Goal: Book appointment/travel/reservation

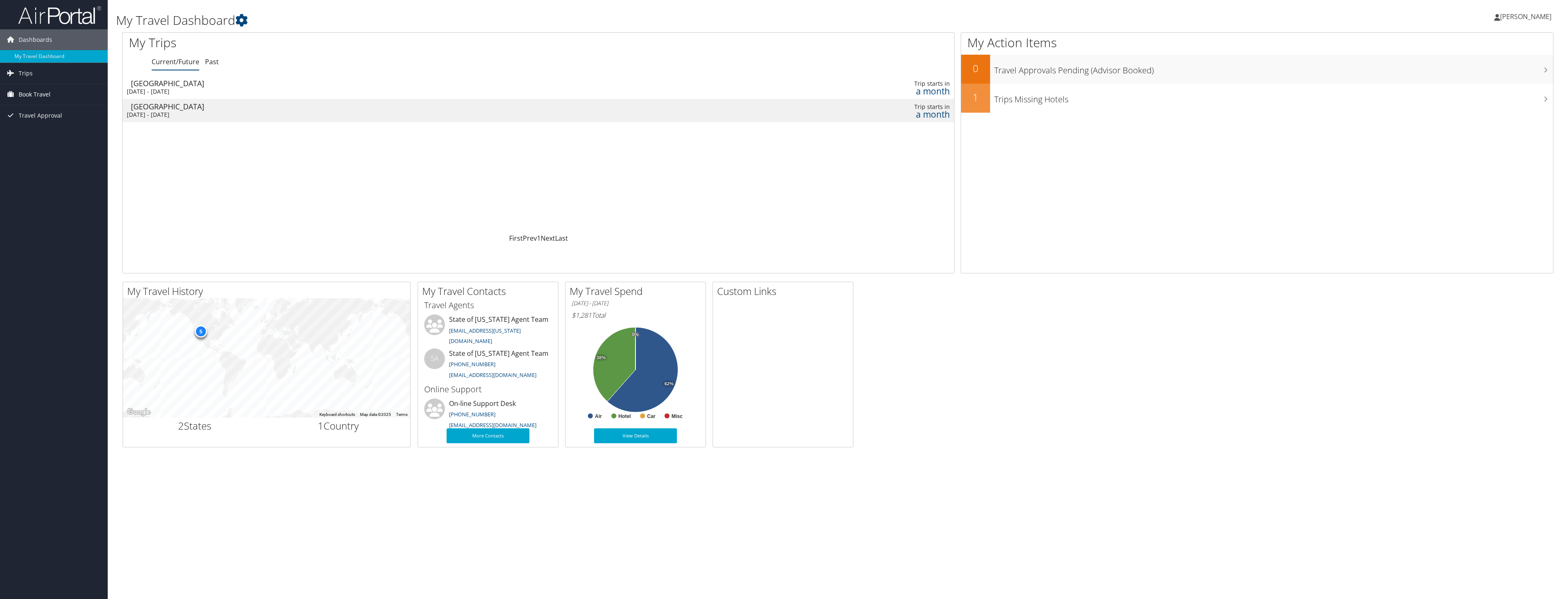
click at [32, 101] on span "Book Travel" at bounding box center [35, 94] width 32 height 21
click at [24, 69] on span "Trips" at bounding box center [26, 73] width 14 height 21
click at [37, 41] on span "Dashboards" at bounding box center [35, 40] width 33 height 21
click at [43, 64] on link "Trips" at bounding box center [54, 61] width 108 height 21
click at [44, 65] on link "Trips" at bounding box center [54, 61] width 108 height 21
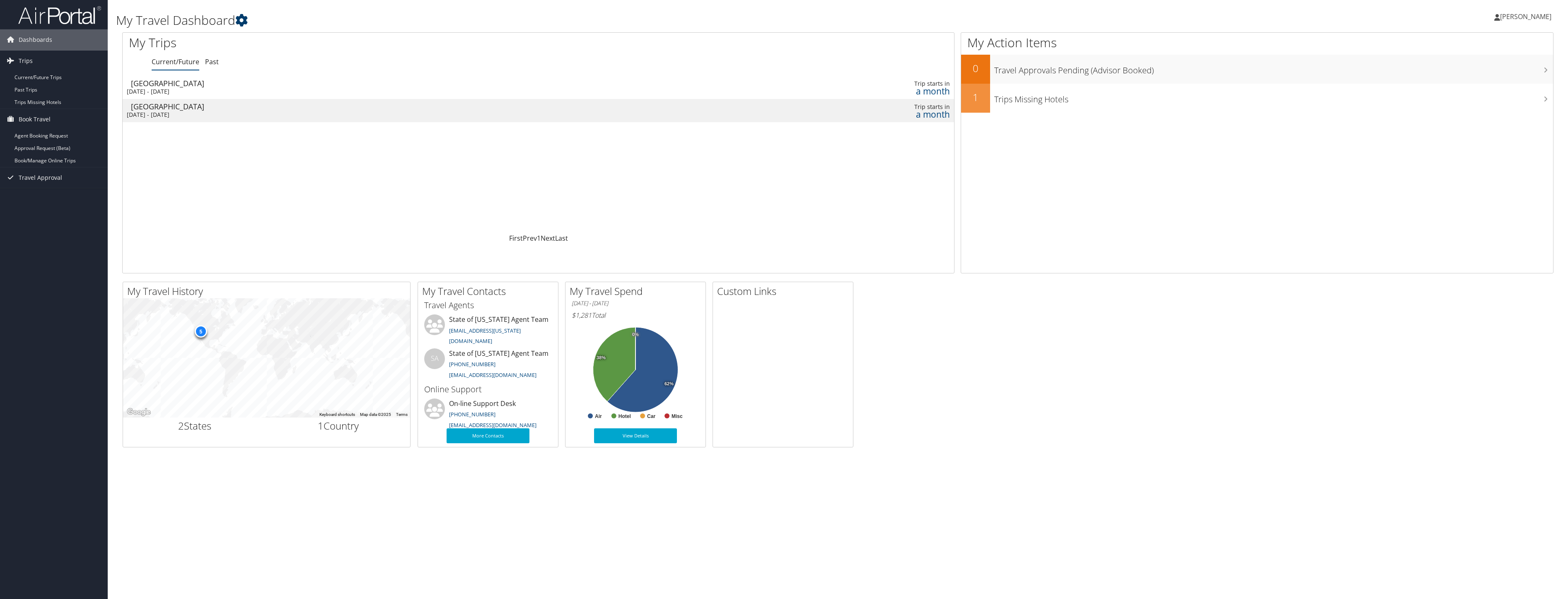
click at [247, 20] on icon at bounding box center [242, 20] width 12 height 12
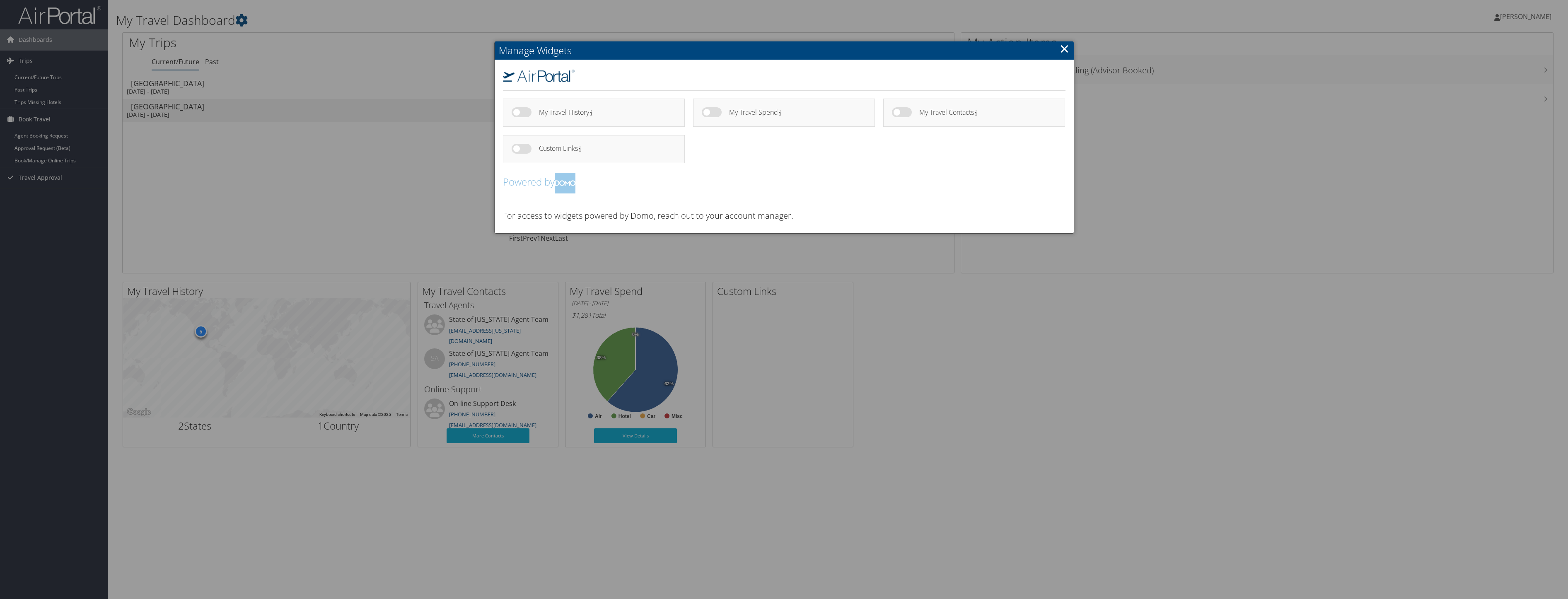
click at [319, 169] on div at bounding box center [784, 300] width 1568 height 599
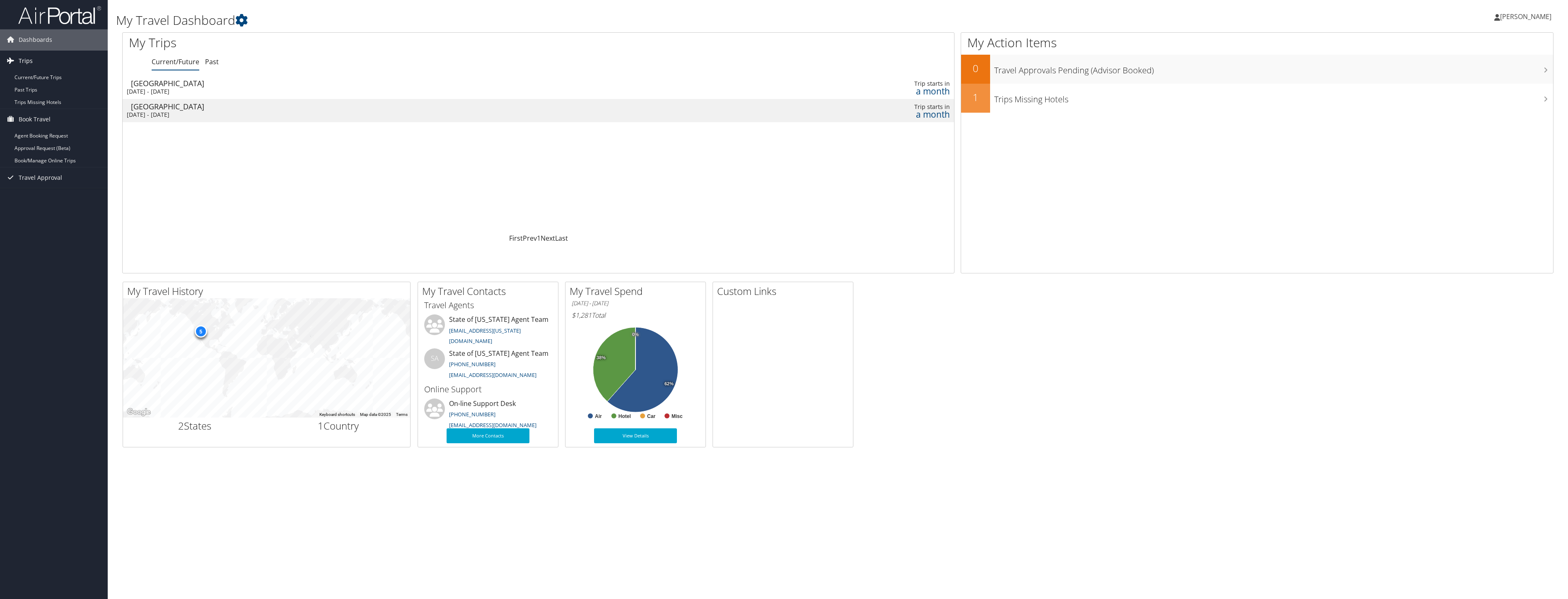
click at [33, 60] on link "Trips" at bounding box center [54, 61] width 108 height 21
click at [33, 83] on span "Book Travel" at bounding box center [35, 82] width 32 height 21
click at [32, 119] on link "Book/Manage Online Trips" at bounding box center [54, 124] width 108 height 12
click at [242, 21] on icon at bounding box center [242, 20] width 12 height 12
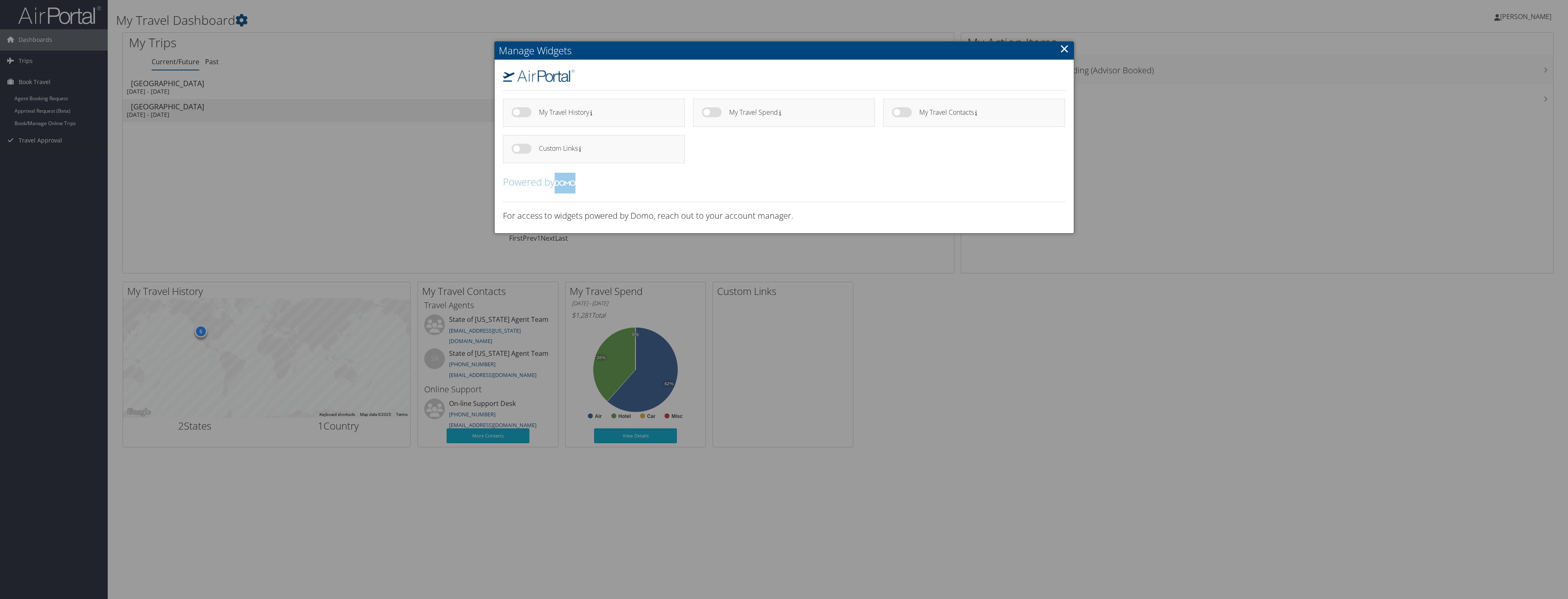
click at [242, 21] on div at bounding box center [784, 300] width 1568 height 599
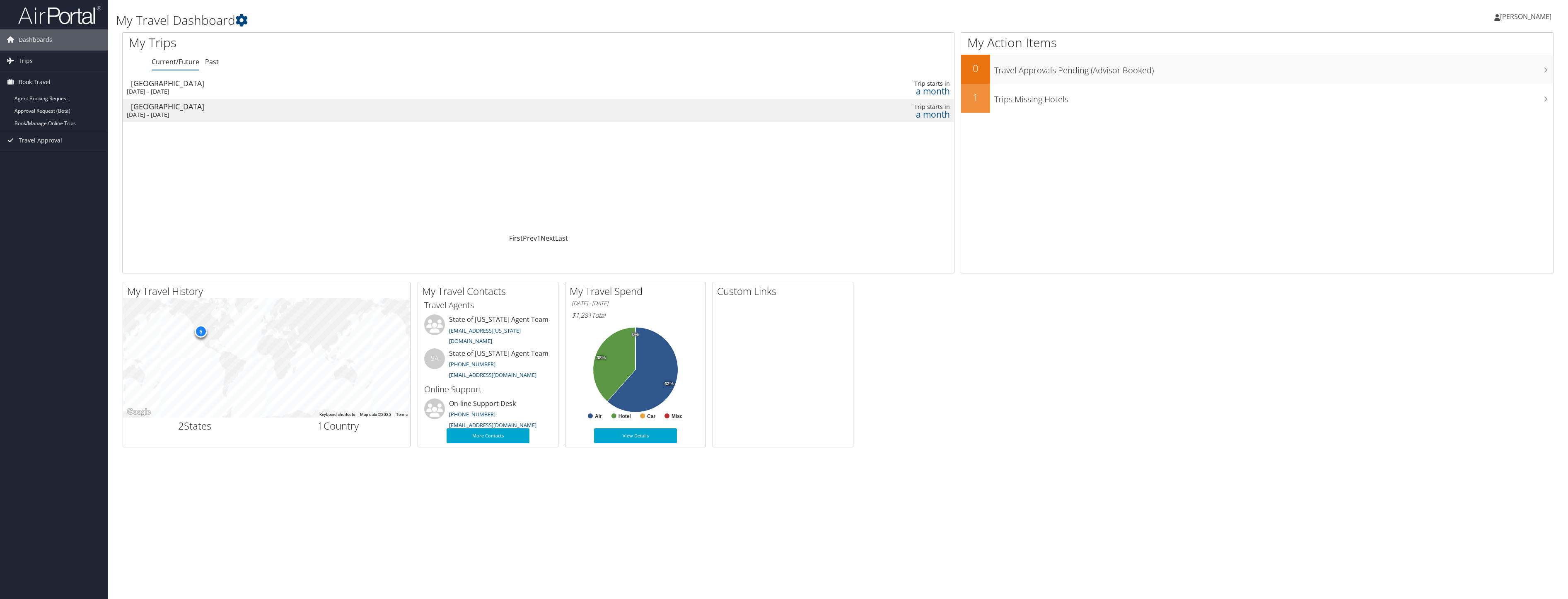
click at [250, 83] on div "Huntsville" at bounding box center [382, 83] width 502 height 7
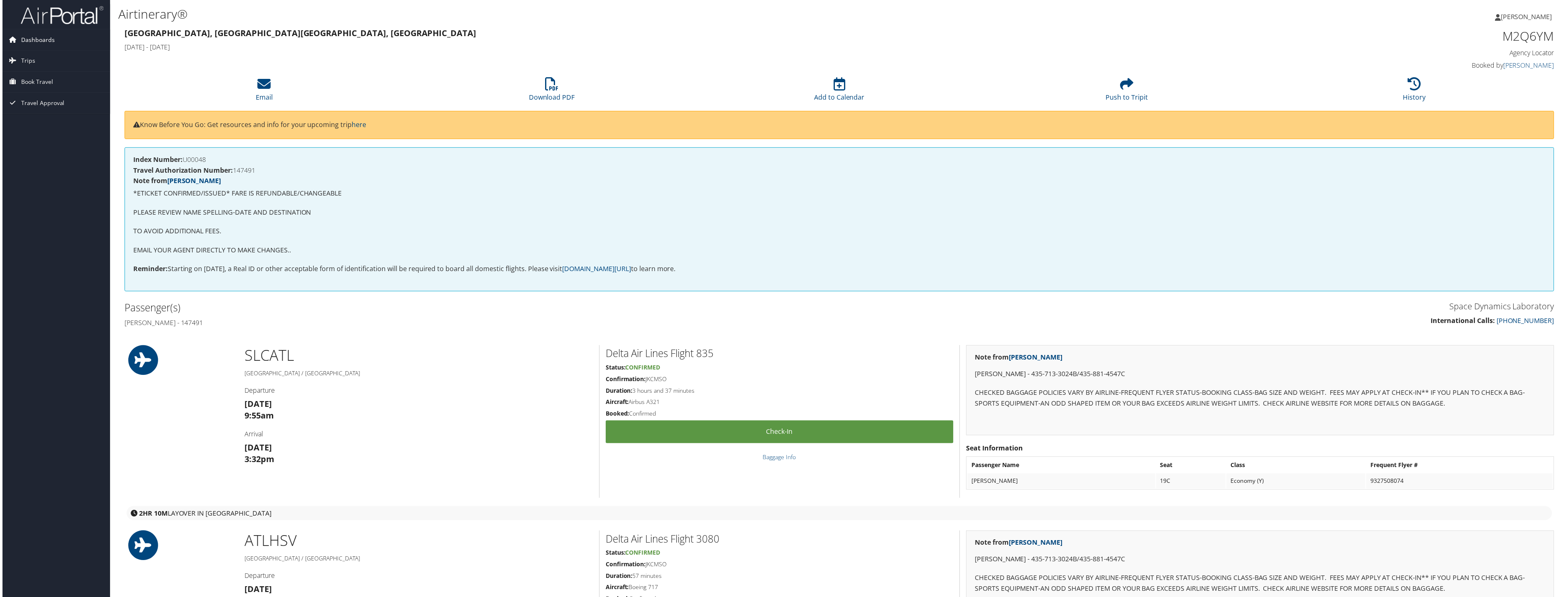
click at [31, 43] on span "Dashboards" at bounding box center [35, 40] width 34 height 21
click at [32, 55] on link "My Travel Dashboard" at bounding box center [54, 56] width 108 height 12
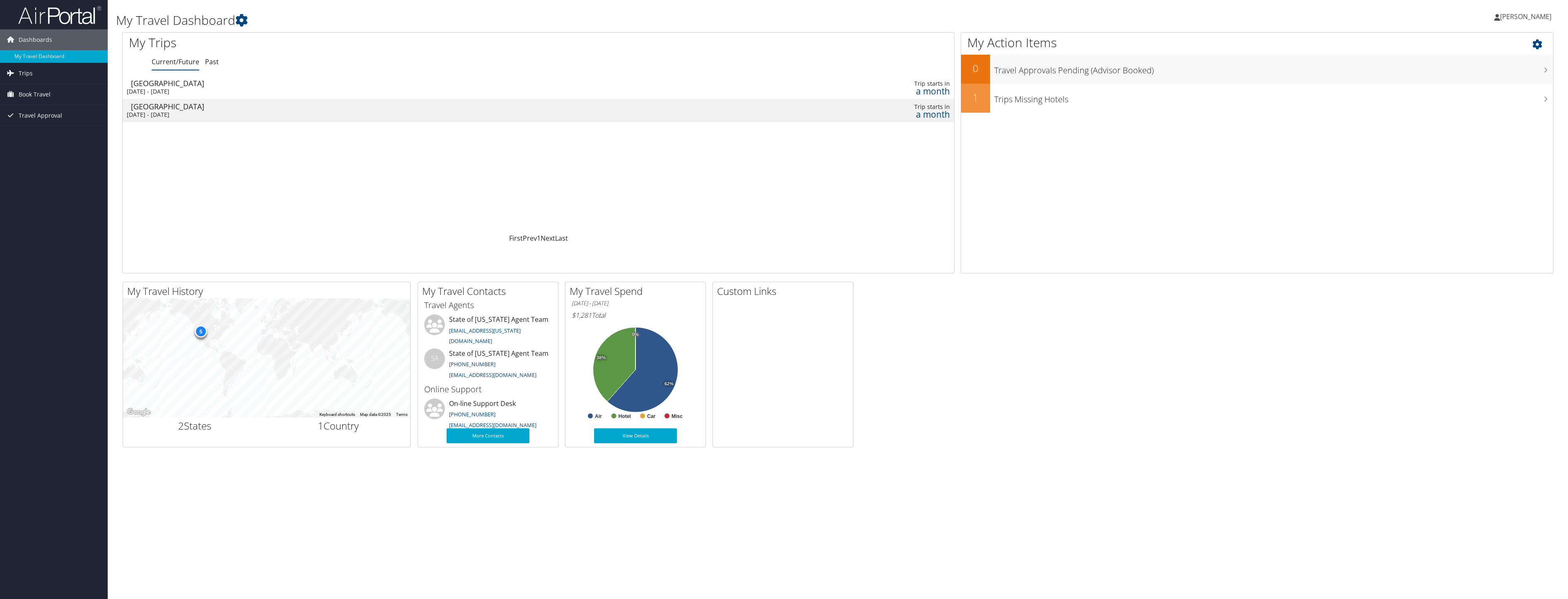
click at [1539, 43] on icon at bounding box center [1544, 42] width 24 height 14
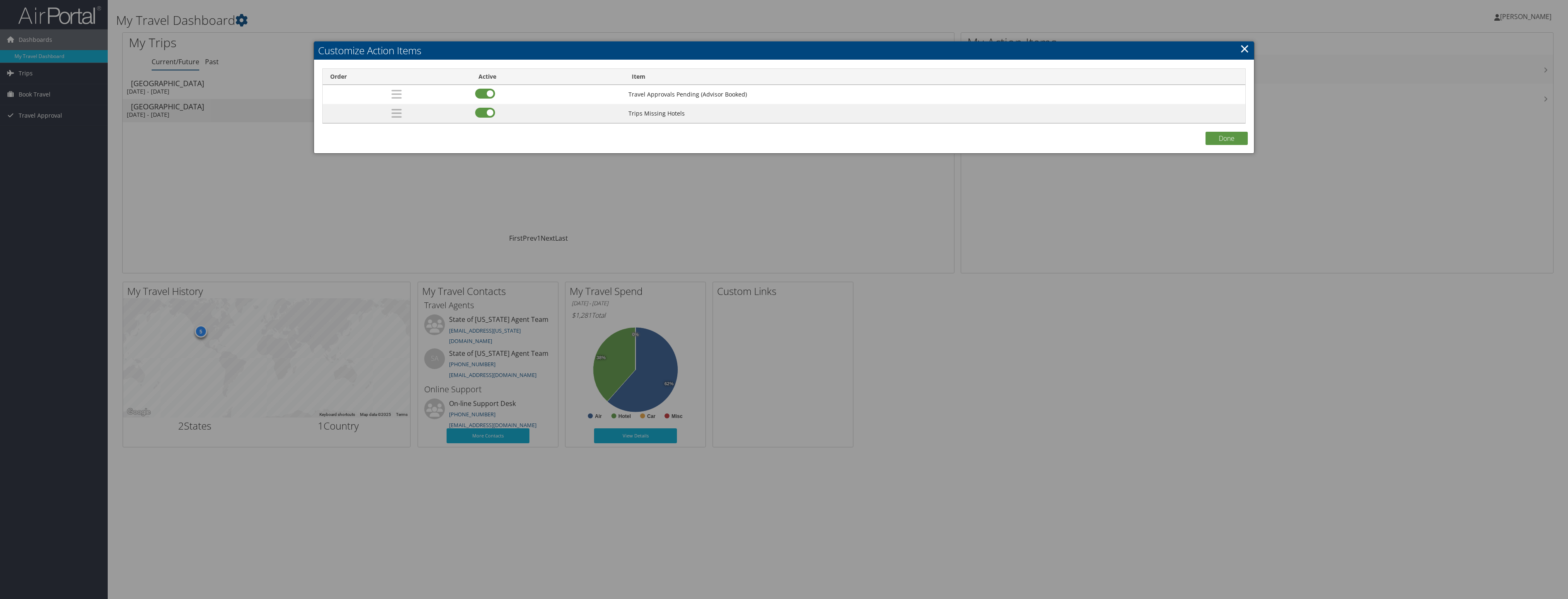
click at [1245, 46] on link "×" at bounding box center [1245, 48] width 10 height 16
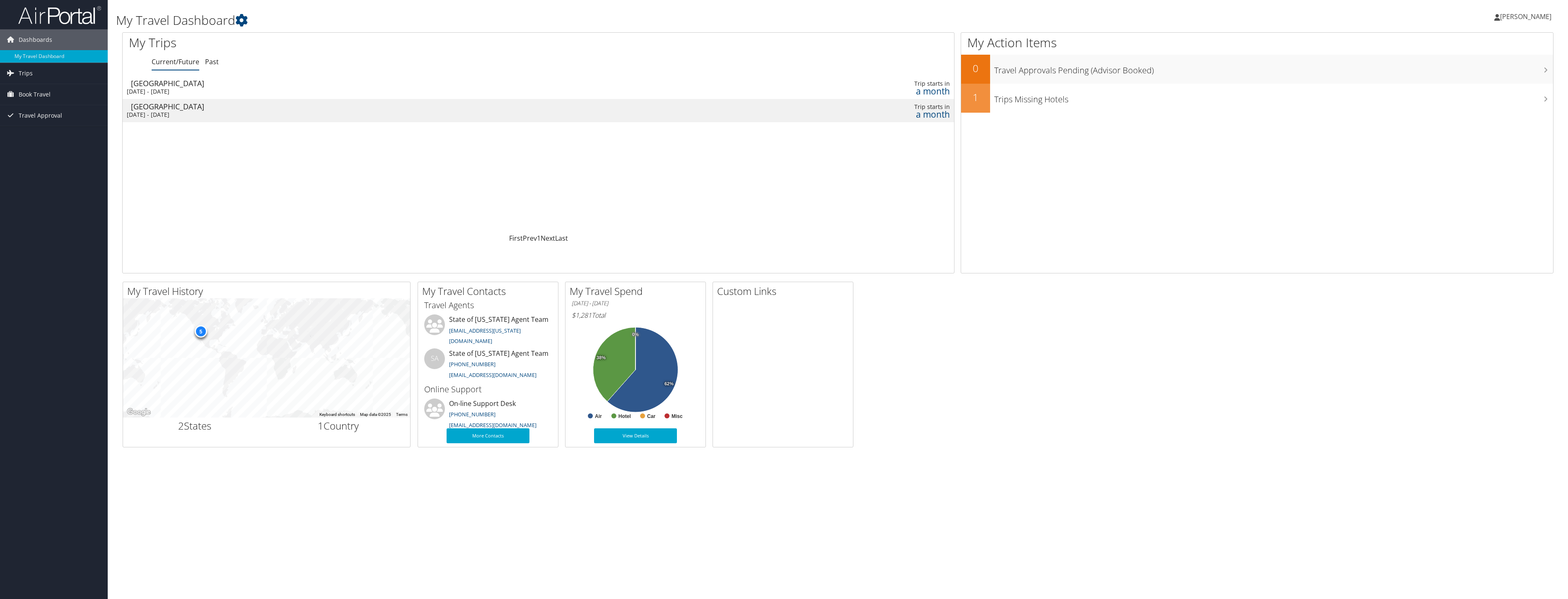
click at [1518, 11] on link "[PERSON_NAME]" at bounding box center [1527, 16] width 66 height 25
click at [1490, 71] on link "View Travel Profile" at bounding box center [1505, 74] width 93 height 14
click at [895, 205] on div "Loading... Huntsville Mon 27 Oct 2025 - Thu 30 Oct 2025 Trip starts in a month …" at bounding box center [538, 155] width 831 height 158
